Goal: Task Accomplishment & Management: Complete application form

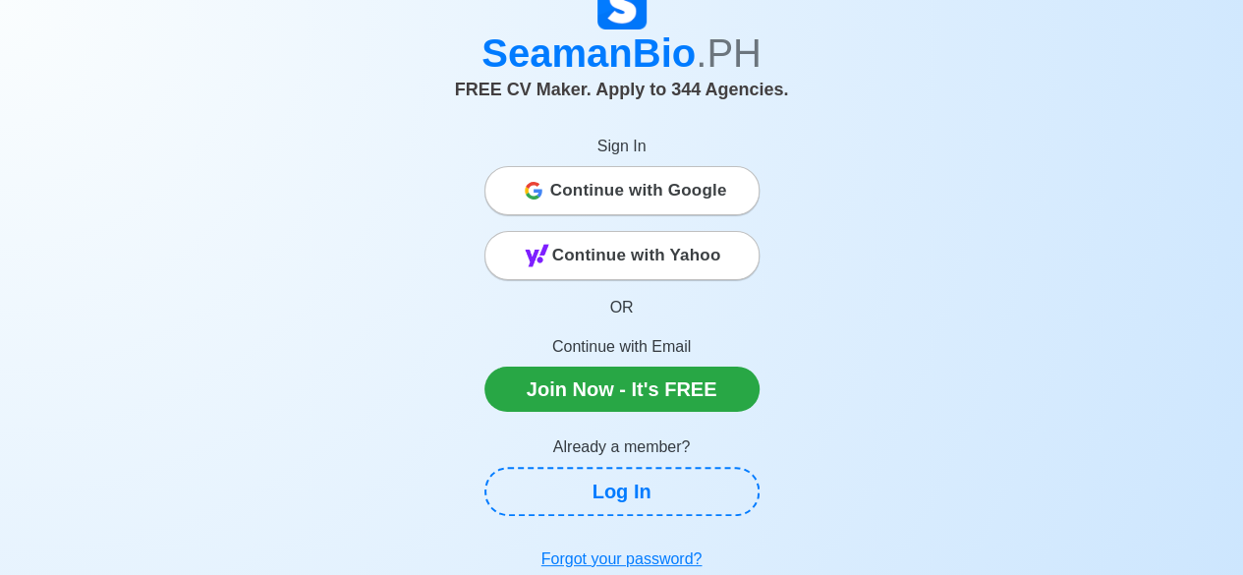
scroll to position [98, 0]
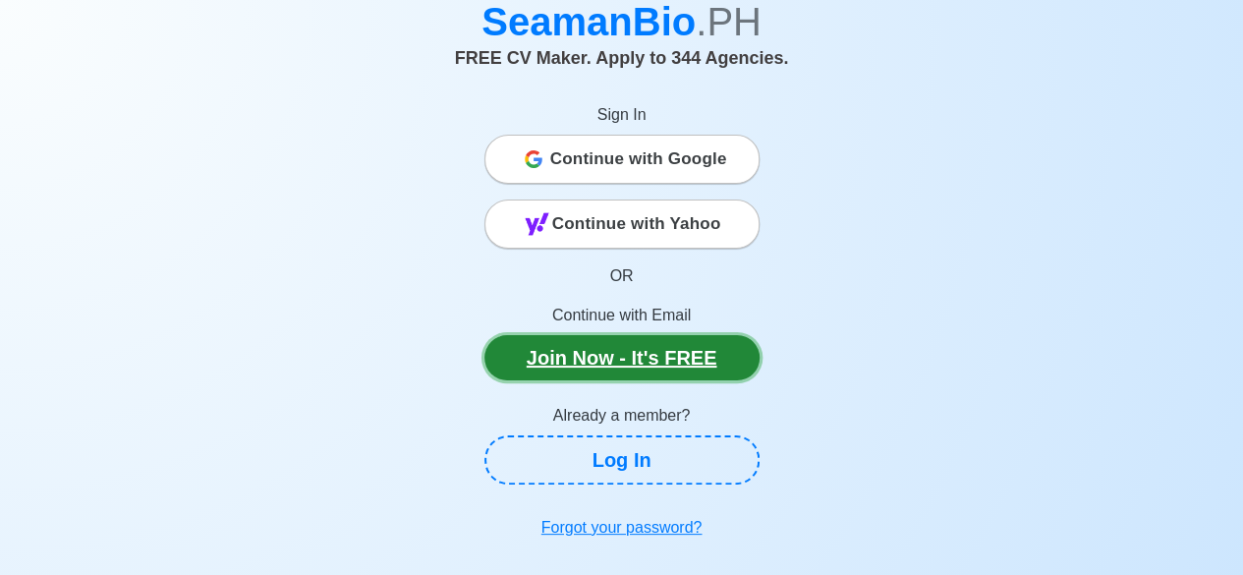
click at [603, 362] on link "Join Now - It's FREE" at bounding box center [621, 357] width 275 height 45
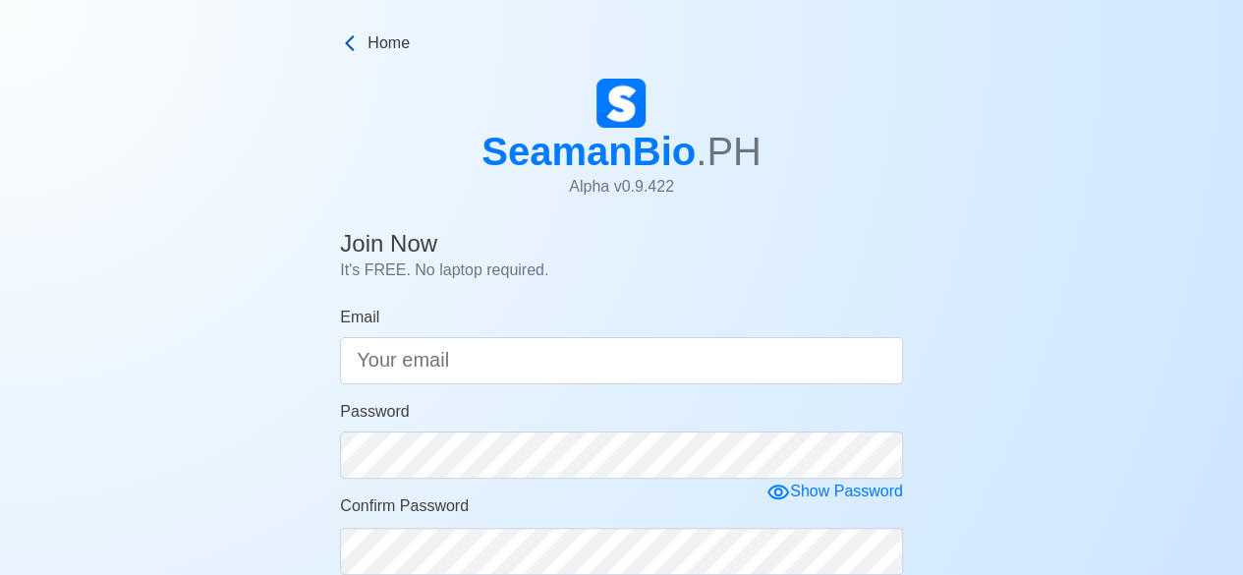
click at [342, 40] on icon at bounding box center [350, 43] width 20 height 20
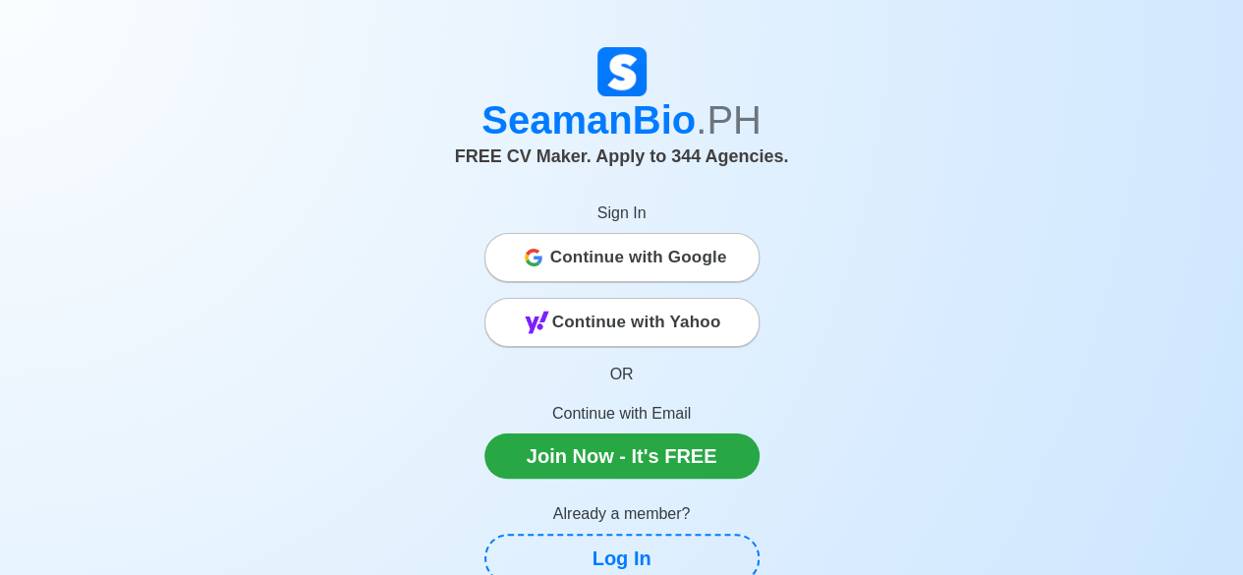
click at [658, 252] on span "Continue with Google" at bounding box center [638, 257] width 177 height 39
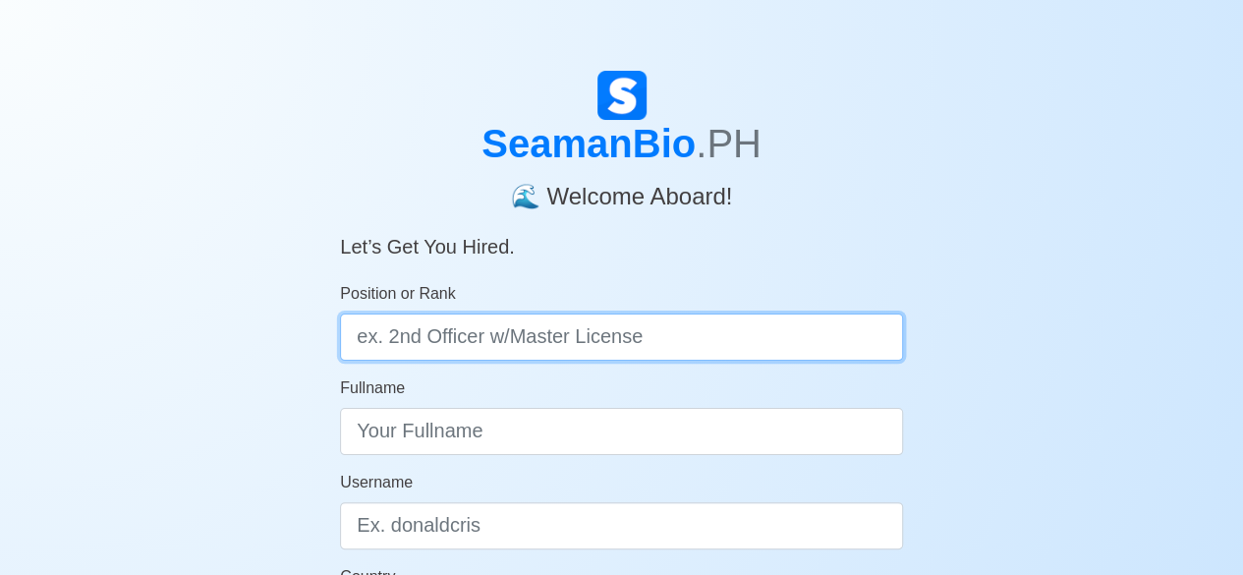
click at [684, 336] on input "Position or Rank" at bounding box center [621, 336] width 563 height 47
type input "Master Mariner"
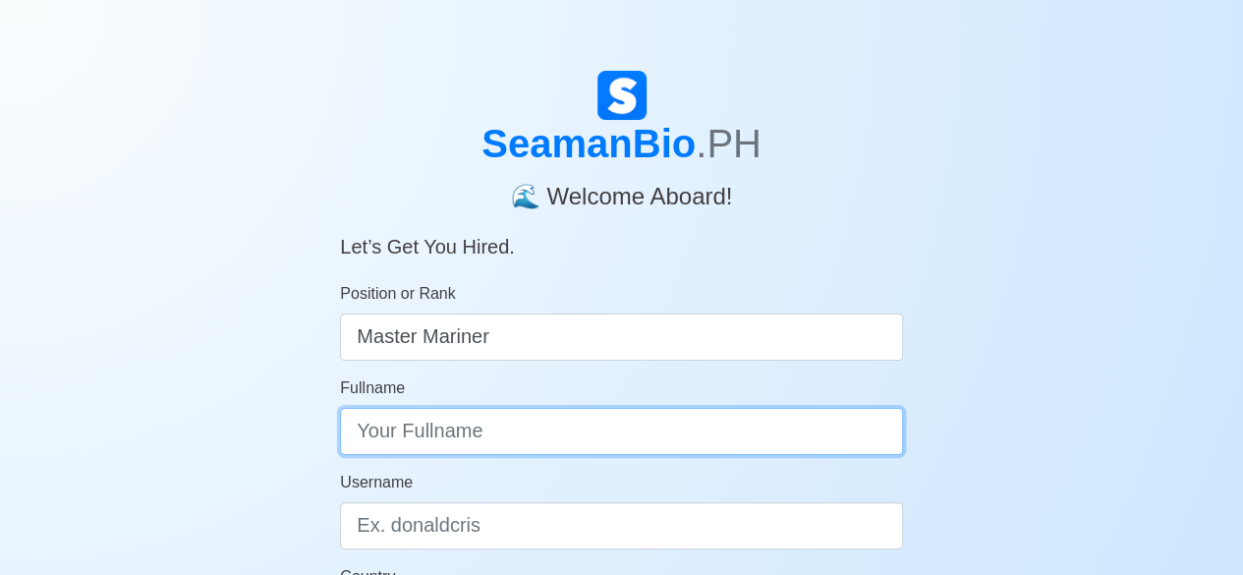
click at [531, 429] on input "Fullname" at bounding box center [621, 431] width 563 height 47
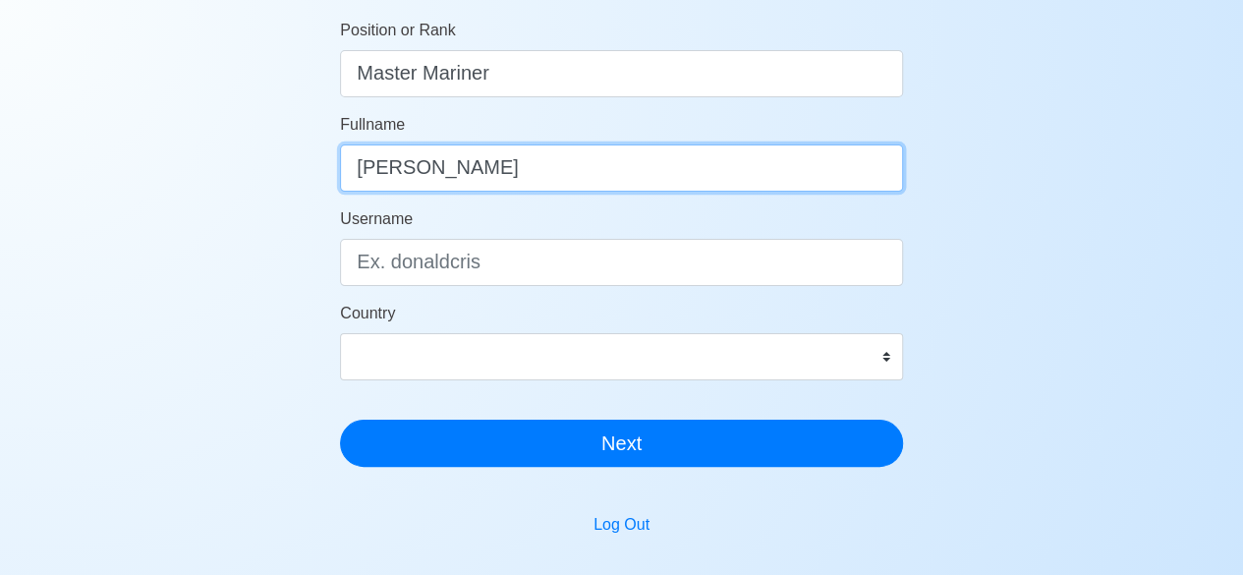
scroll to position [295, 0]
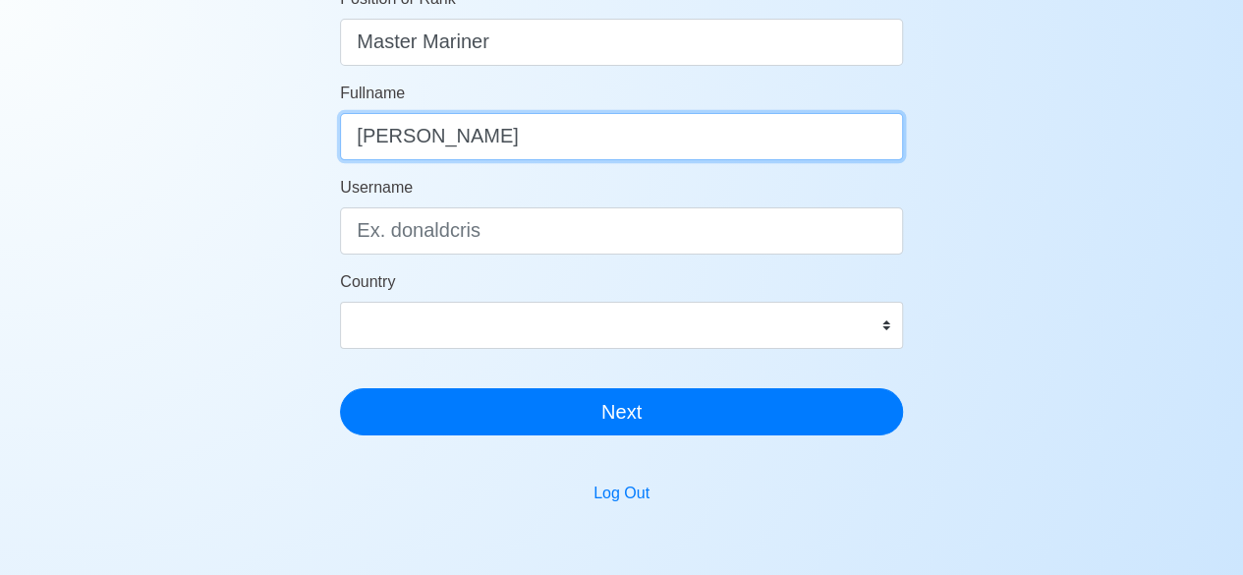
type input "Indranil Chakraborty"
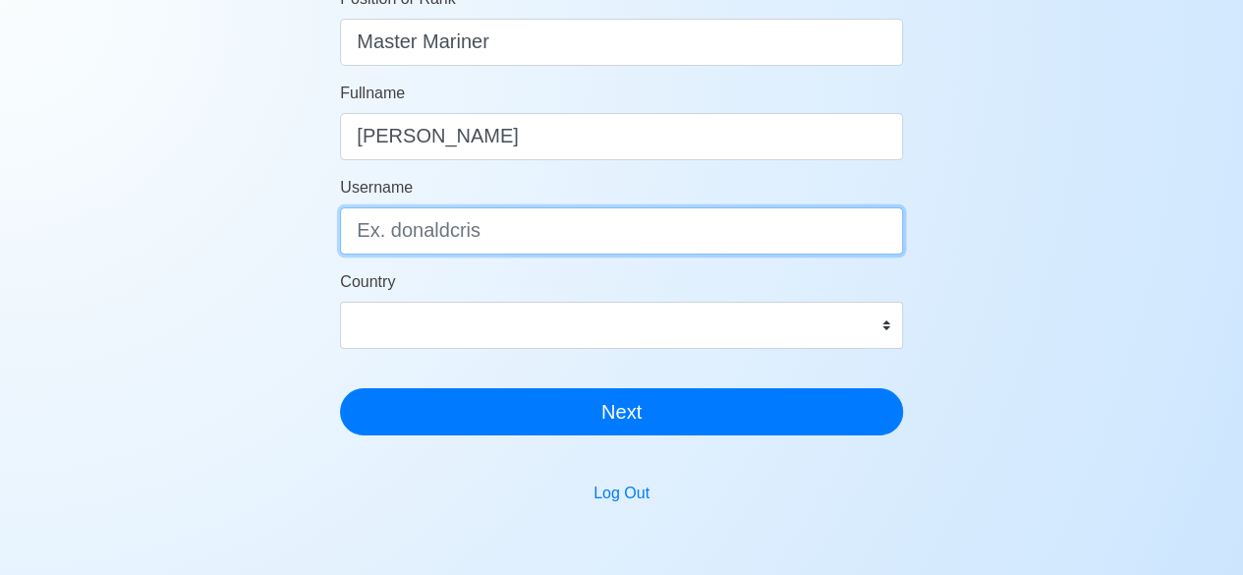
click at [489, 235] on input "Username" at bounding box center [621, 230] width 563 height 47
type input "Astroneil"
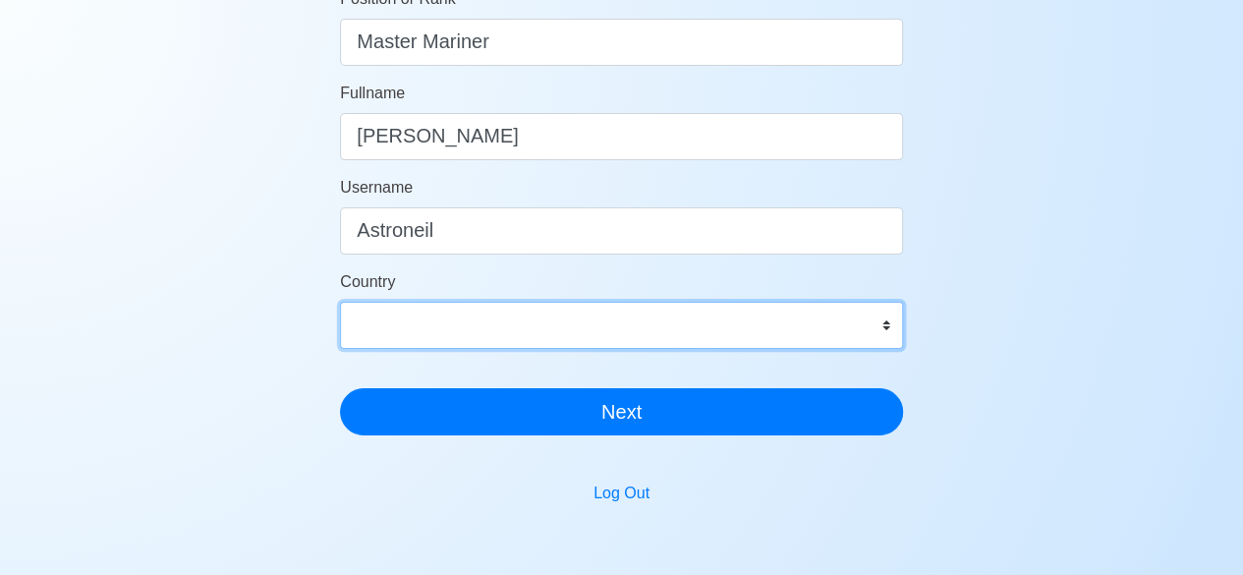
click at [845, 321] on select "Afghanistan Åland Islands Albania Algeria American Samoa Andorra Angola Anguill…" at bounding box center [621, 325] width 563 height 47
select select "IN"
click at [340, 302] on select "Afghanistan Åland Islands Albania Algeria American Samoa Andorra Angola Anguill…" at bounding box center [621, 325] width 563 height 47
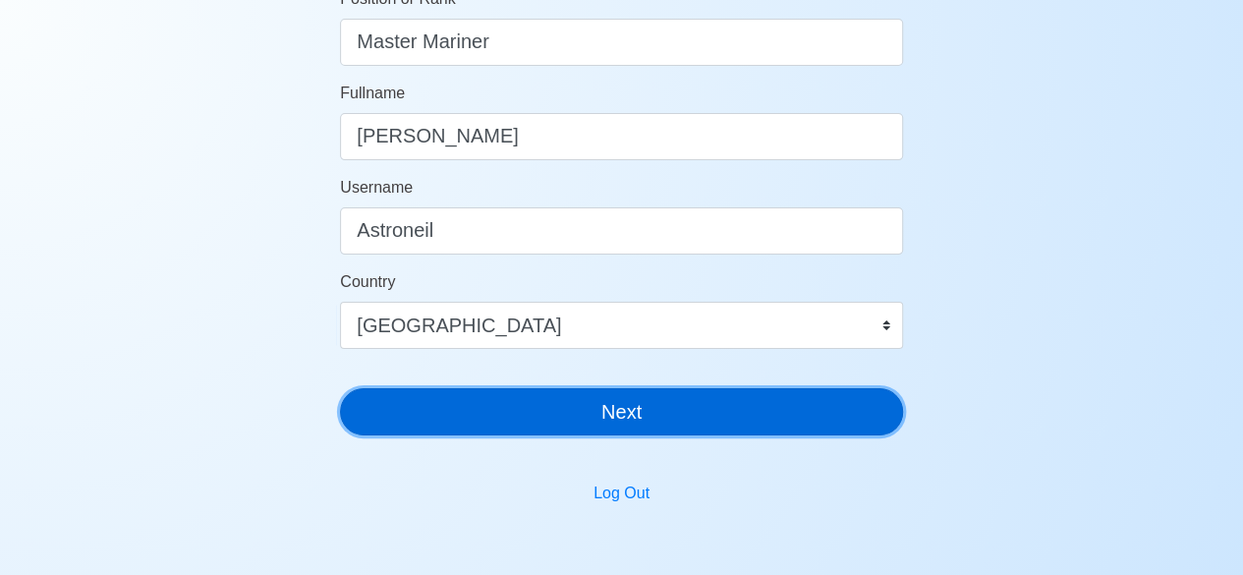
click at [615, 425] on button "Next" at bounding box center [621, 411] width 563 height 47
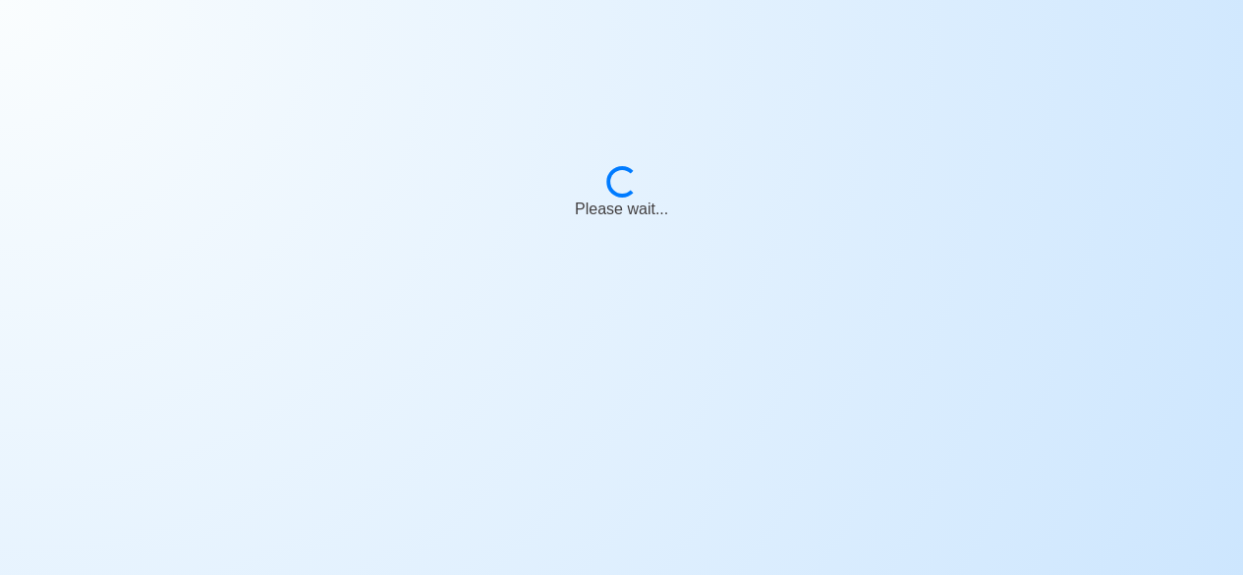
scroll to position [24, 0]
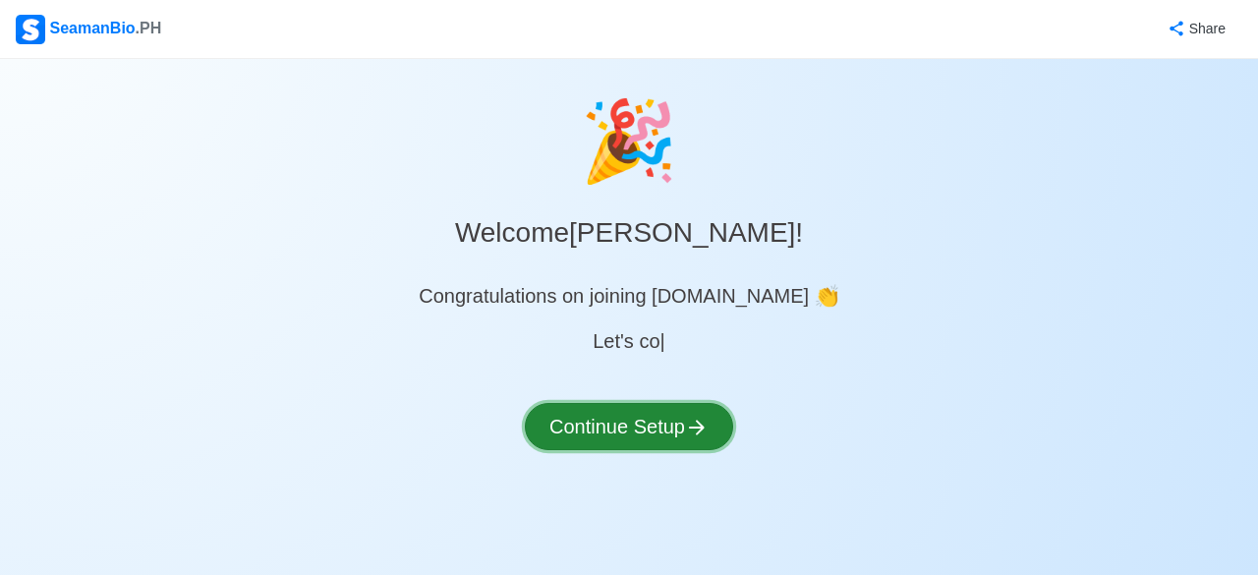
click at [629, 432] on button "Continue Setup" at bounding box center [629, 426] width 208 height 47
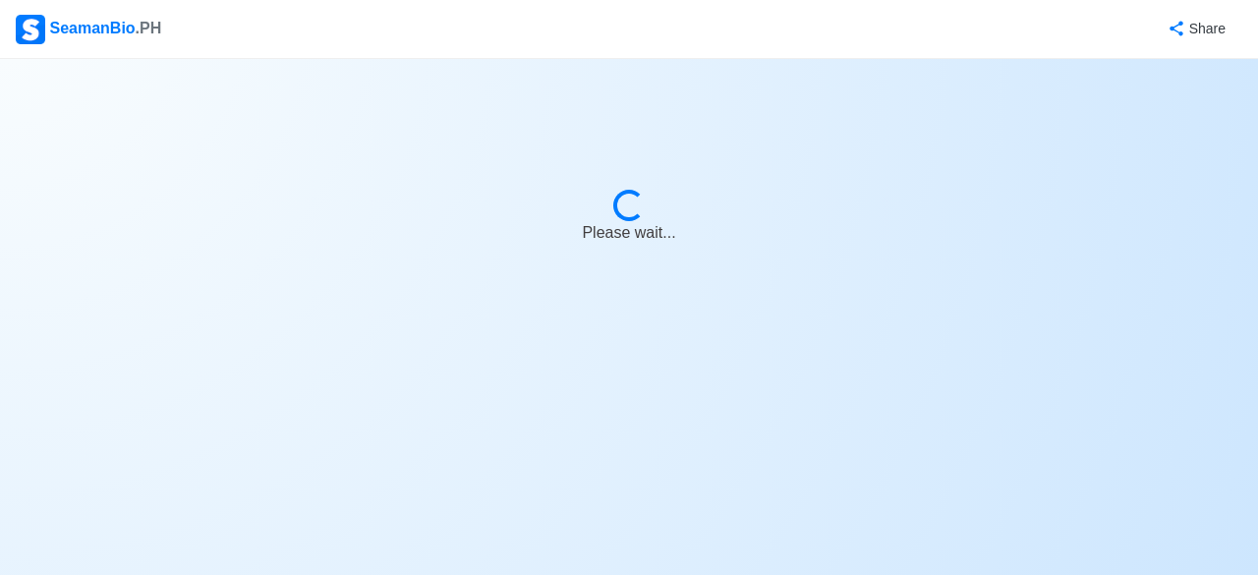
select select "Visible for Hiring"
select select "IN"
